Goal: Find specific page/section: Find specific page/section

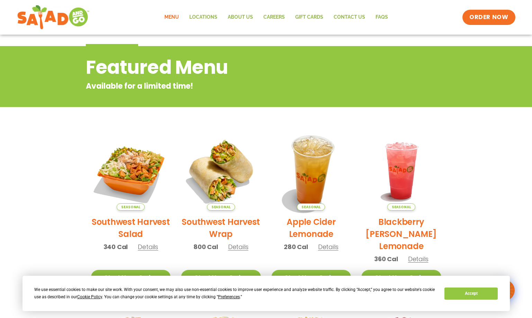
scroll to position [69, 0]
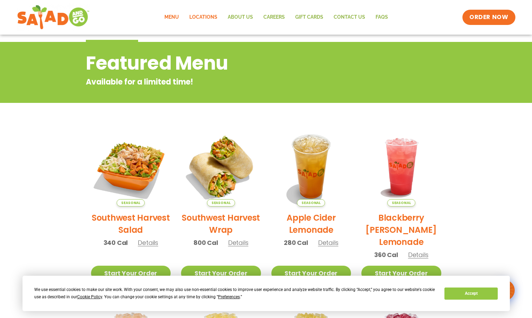
click at [186, 15] on link "Locations" at bounding box center [203, 17] width 38 height 16
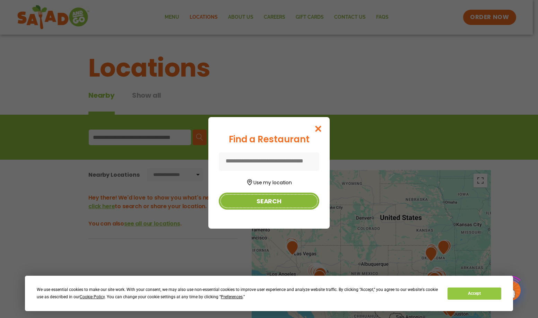
click at [263, 201] on button "Search" at bounding box center [269, 201] width 100 height 17
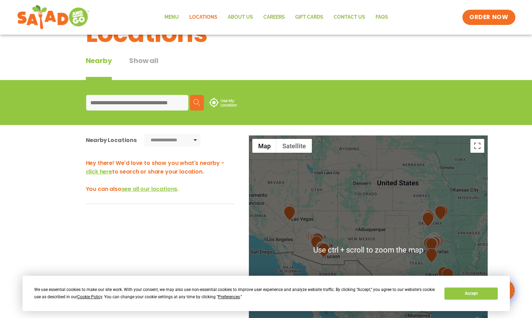
scroll to position [104, 0]
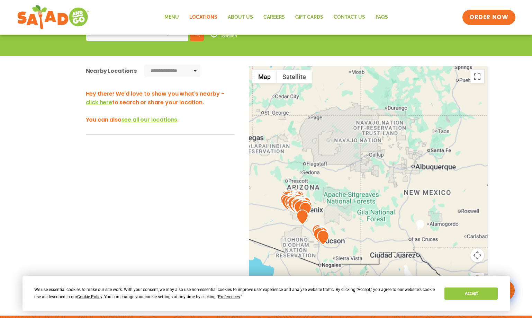
click at [326, 158] on div at bounding box center [368, 180] width 239 height 229
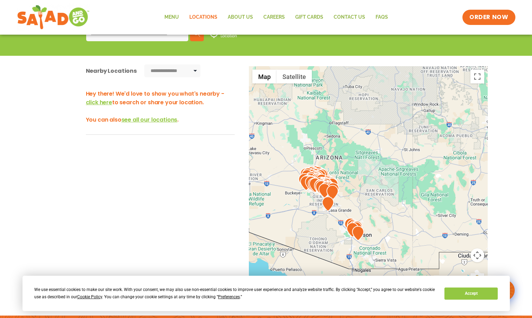
drag, startPoint x: 328, startPoint y: 210, endPoint x: 373, endPoint y: 154, distance: 72.2
click at [372, 156] on div at bounding box center [368, 180] width 239 height 229
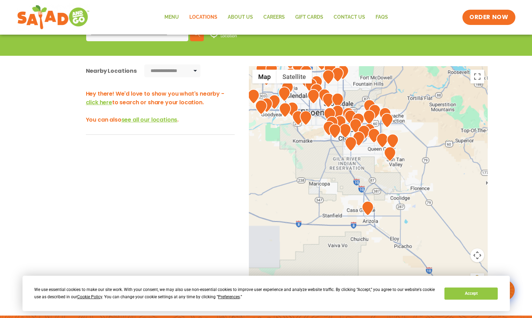
drag, startPoint x: 322, startPoint y: 196, endPoint x: 333, endPoint y: 188, distance: 13.1
click at [333, 188] on div at bounding box center [368, 180] width 239 height 229
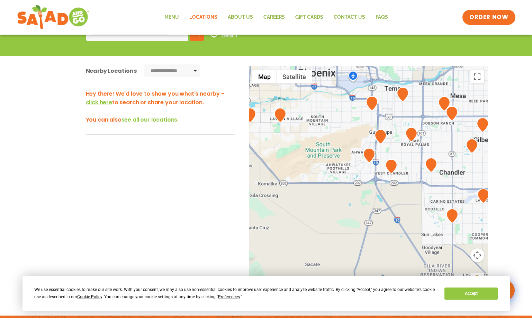
drag, startPoint x: 306, startPoint y: 112, endPoint x: 326, endPoint y: 135, distance: 30.9
click at [330, 209] on div at bounding box center [368, 180] width 239 height 229
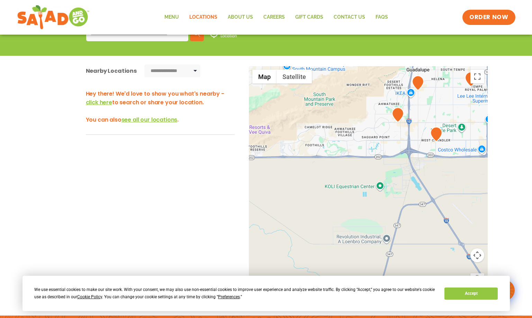
drag, startPoint x: 322, startPoint y: 115, endPoint x: 332, endPoint y: 224, distance: 109.9
click at [332, 224] on div at bounding box center [368, 180] width 239 height 229
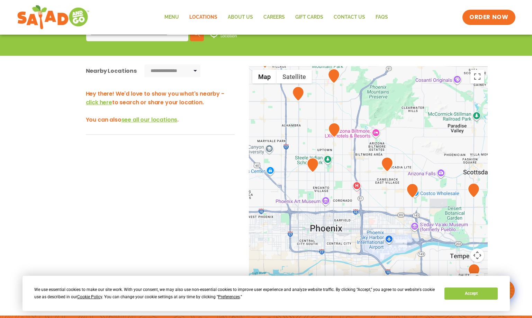
drag, startPoint x: 342, startPoint y: 170, endPoint x: 341, endPoint y: 165, distance: 6.0
click at [341, 166] on div at bounding box center [368, 180] width 239 height 229
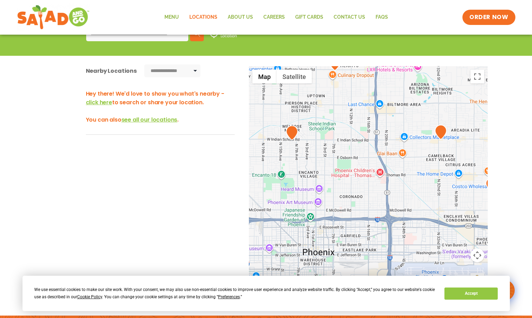
drag, startPoint x: 330, startPoint y: 181, endPoint x: 331, endPoint y: 186, distance: 4.6
click at [331, 186] on div at bounding box center [368, 180] width 239 height 229
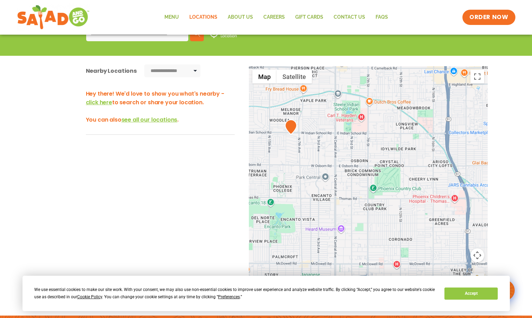
click at [294, 148] on div at bounding box center [368, 180] width 239 height 229
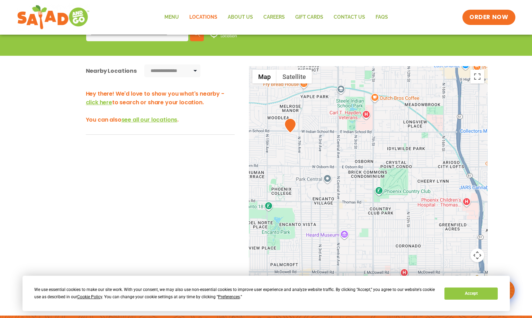
click at [293, 120] on img at bounding box center [290, 125] width 12 height 15
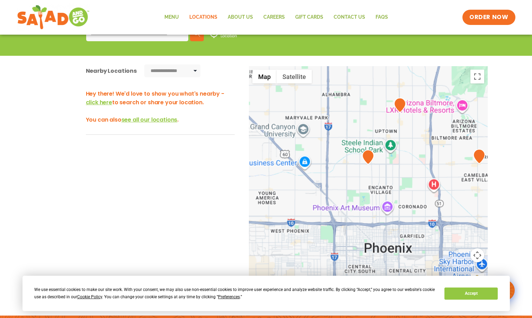
drag, startPoint x: 426, startPoint y: 134, endPoint x: 421, endPoint y: 177, distance: 43.3
click at [421, 179] on div at bounding box center [368, 180] width 239 height 229
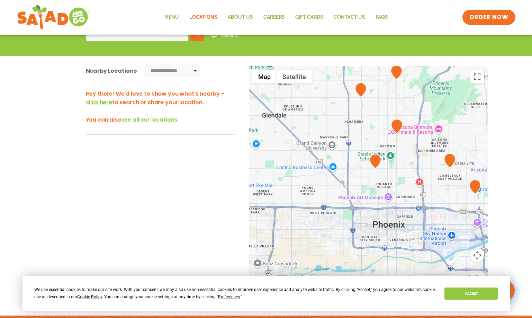
drag, startPoint x: 421, startPoint y: 173, endPoint x: 411, endPoint y: 174, distance: 10.2
click at [411, 174] on div at bounding box center [368, 180] width 239 height 229
click at [376, 164] on img at bounding box center [375, 162] width 12 height 15
click at [376, 162] on img at bounding box center [375, 162] width 12 height 15
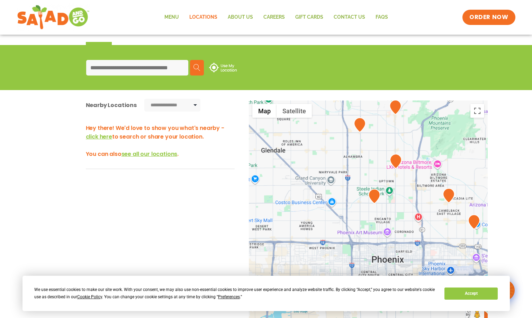
scroll to position [69, 0]
click at [370, 195] on img at bounding box center [375, 196] width 12 height 15
click at [127, 58] on div "Search Use My Location" at bounding box center [267, 68] width 378 height 27
click at [134, 71] on input at bounding box center [137, 68] width 102 height 16
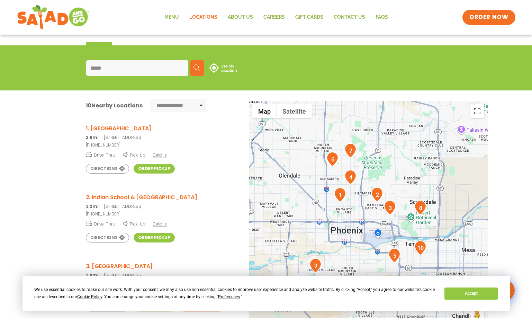
type input "*****"
click at [151, 129] on h3 "1. Indian School & 7th Ave" at bounding box center [160, 128] width 149 height 9
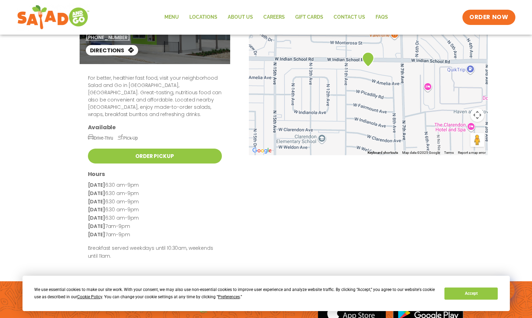
scroll to position [69, 0]
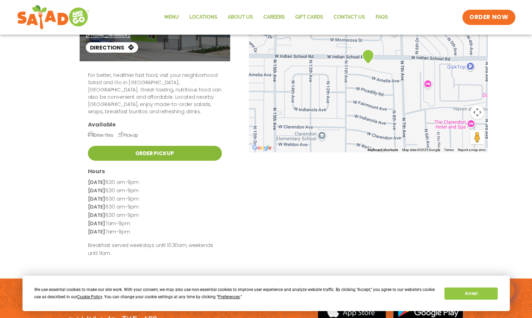
click at [150, 146] on link "Order Pickup" at bounding box center [155, 153] width 134 height 15
